Goal: Task Accomplishment & Management: Manage account settings

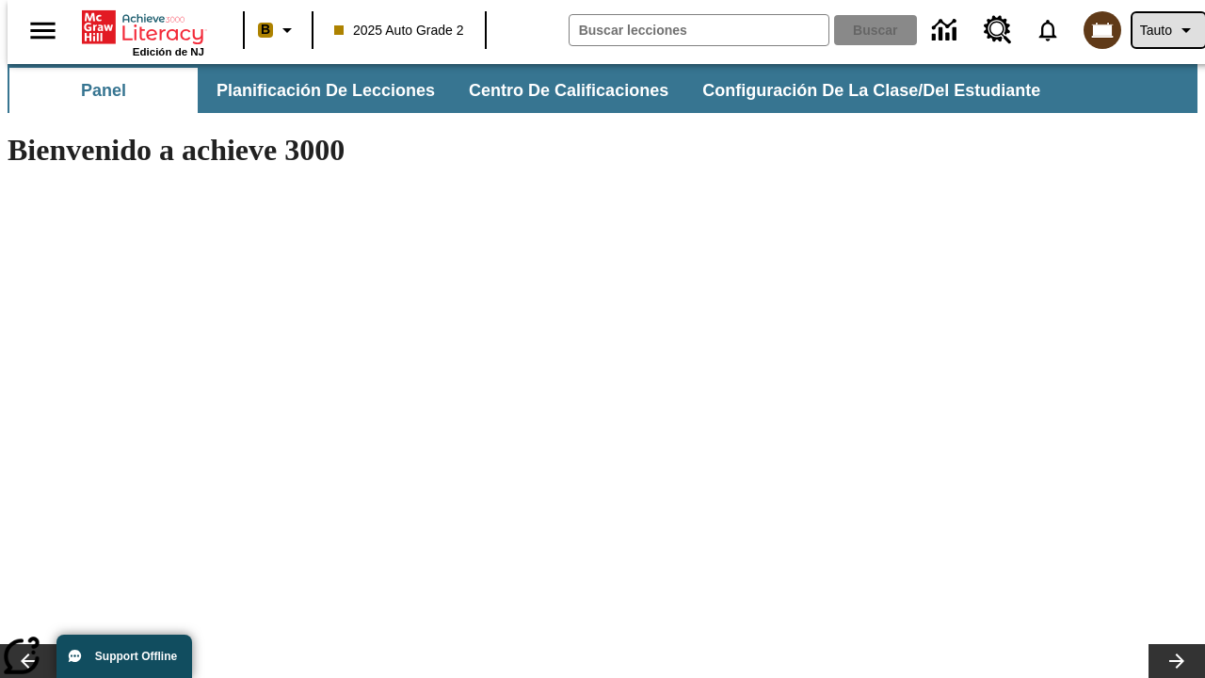
click at [1159, 30] on span "Tauto" at bounding box center [1156, 31] width 32 height 20
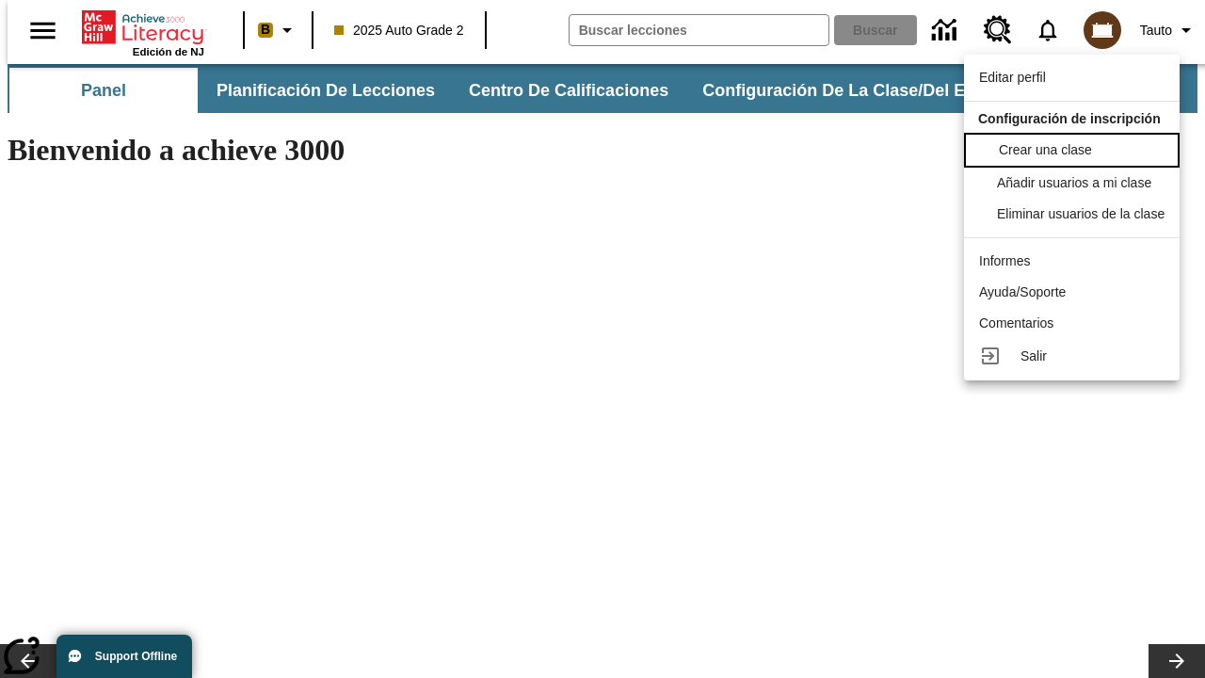
click at [1077, 148] on span "Crear una clase" at bounding box center [1045, 149] width 93 height 15
click at [1077, 183] on span "Añadir usuarios a mi clase" at bounding box center [1076, 180] width 154 height 15
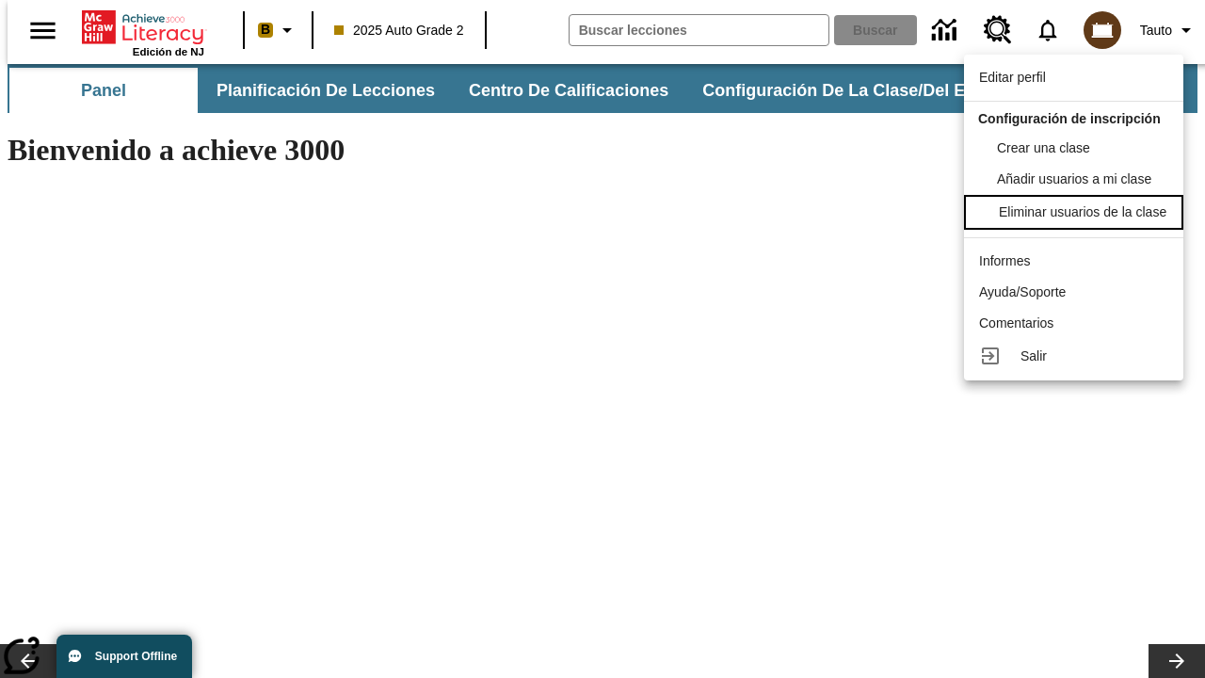
click at [1077, 222] on div "Eliminar usuarios de la clase" at bounding box center [1083, 212] width 168 height 20
